Goal: Task Accomplishment & Management: Use online tool/utility

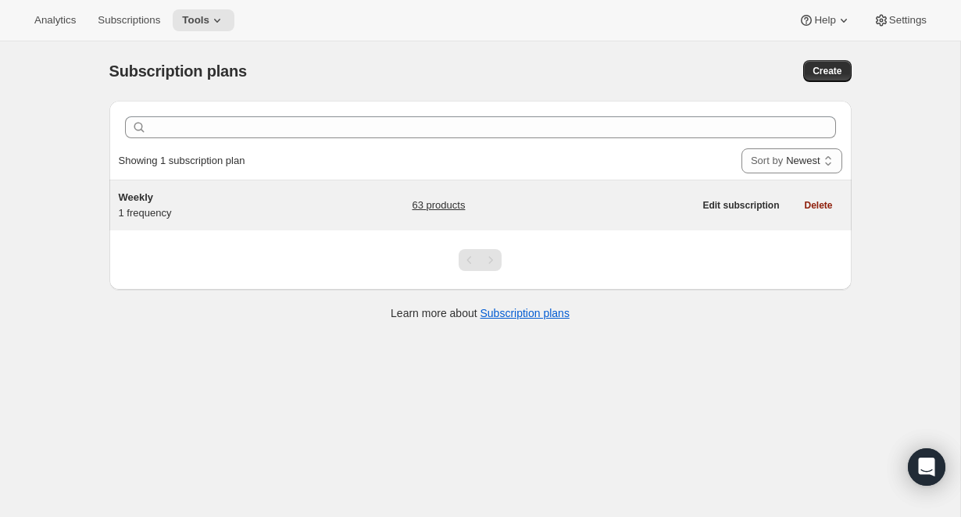
click at [156, 198] on h5 "Weekly" at bounding box center [216, 198] width 195 height 16
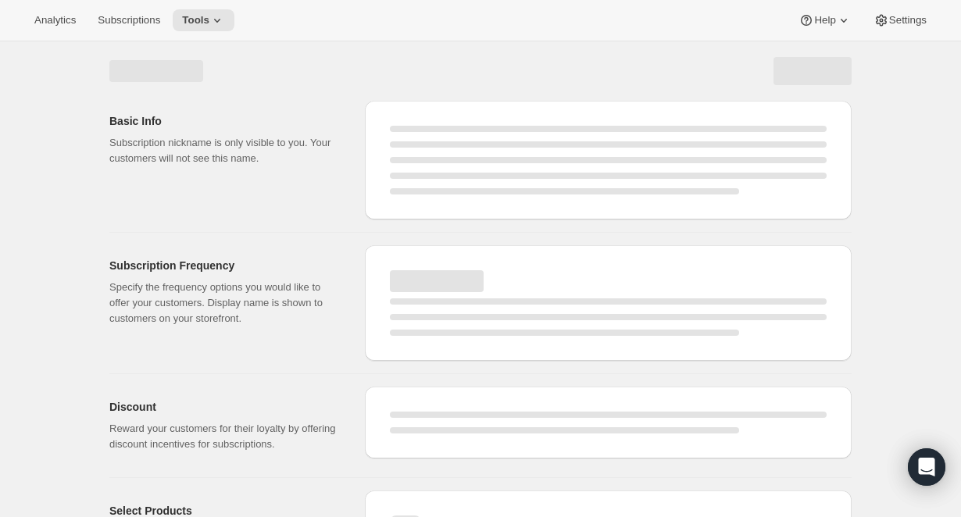
select select "WEEK"
select select "MONTH"
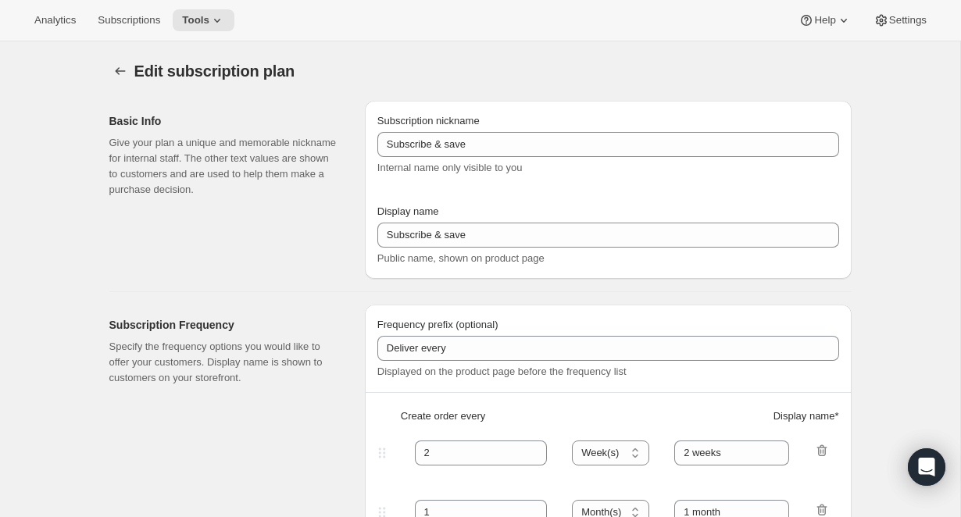
type input "Weekly"
type input "1"
type input "week"
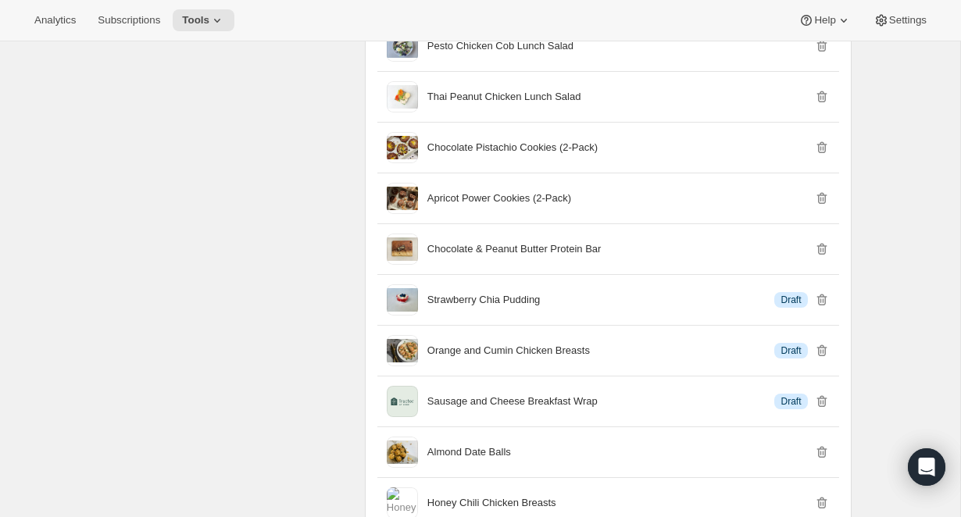
scroll to position [2711, 0]
